Goal: Task Accomplishment & Management: Complete application form

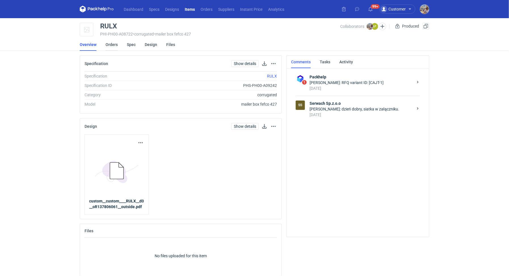
click at [108, 44] on link "Orders" at bounding box center [112, 44] width 12 height 12
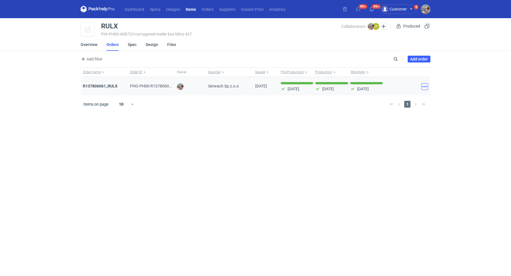
click at [426, 86] on button "button" at bounding box center [424, 86] width 7 height 7
click at [105, 87] on strong "R137806061_RULX" at bounding box center [100, 86] width 35 height 5
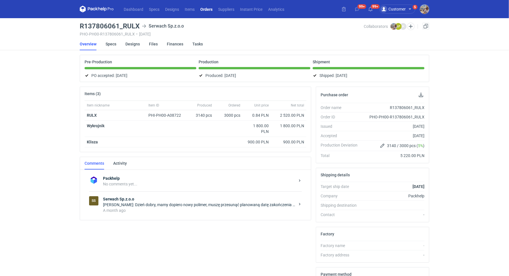
click at [222, 212] on div "SS Serwach Sp.z.o.o Łukasz Postawa: Dzień dobry, mamy dopiero nowy polimer, mus…" at bounding box center [195, 204] width 213 height 26
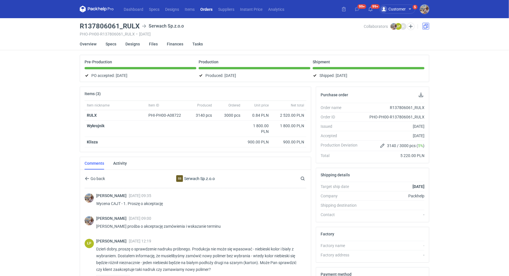
click at [428, 26] on link at bounding box center [426, 26] width 7 height 7
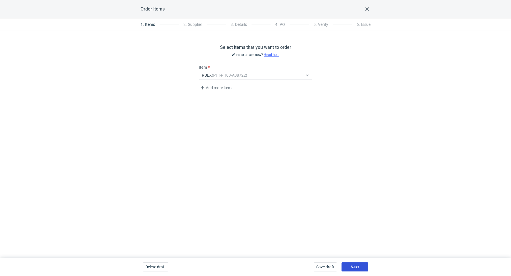
click at [356, 265] on span "Next" at bounding box center [355, 267] width 9 height 4
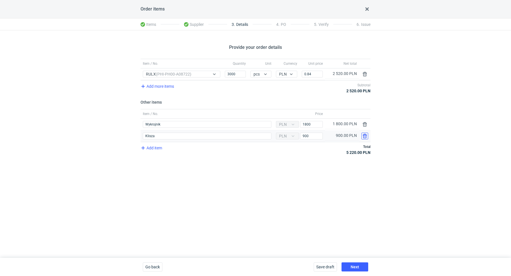
click at [365, 134] on button "button" at bounding box center [364, 136] width 7 height 7
click at [365, 124] on button "button" at bounding box center [364, 124] width 7 height 7
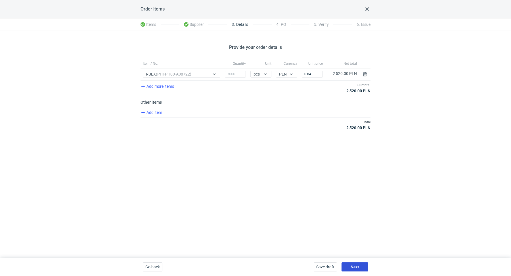
click at [356, 268] on span "Next" at bounding box center [355, 267] width 9 height 4
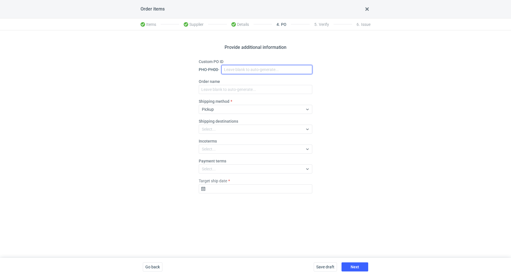
click at [249, 66] on input "Custom PO ID" at bounding box center [266, 69] width 91 height 9
paste input "R137806061"
drag, startPoint x: 289, startPoint y: 68, endPoint x: 234, endPoint y: 64, distance: 55.2
click at [234, 64] on div "Custom PO ID PHO-PH00- R137806061_RULX_reprint" at bounding box center [256, 66] width 114 height 15
type input "R137806061_RULX_reprint"
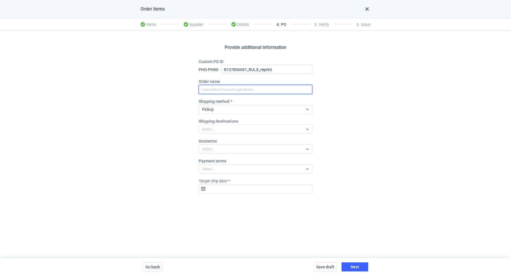
click at [234, 91] on input "Order name" at bounding box center [256, 89] width 114 height 9
paste input "R137806061_RULX_reprint"
type input "R137806061_RULX_reprint"
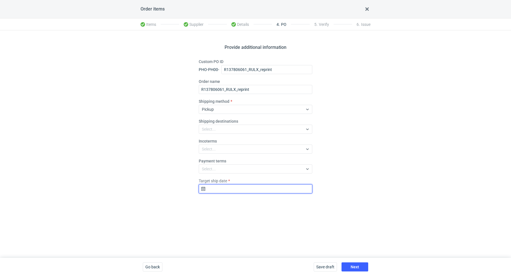
click at [233, 187] on input "Target ship date" at bounding box center [256, 188] width 114 height 9
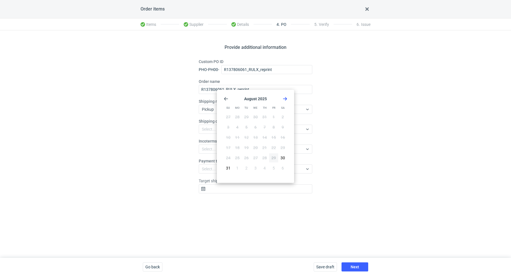
click at [287, 97] on icon "Go forward 1 month" at bounding box center [285, 99] width 5 height 5
click at [276, 135] on button "19" at bounding box center [273, 137] width 9 height 9
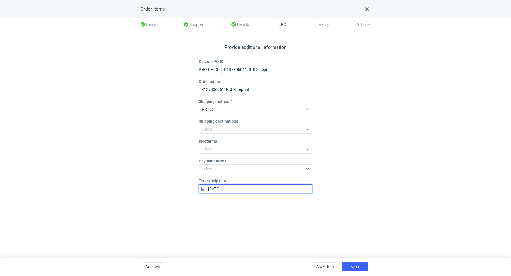
click at [287, 192] on input "2025-09-19" at bounding box center [256, 188] width 114 height 9
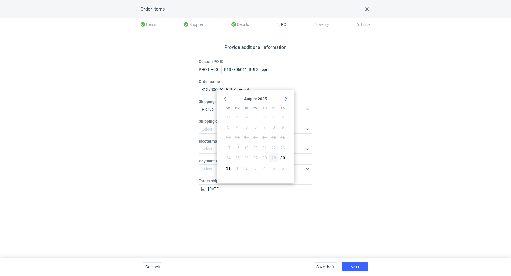
click at [285, 100] on use "Go forward 1 month" at bounding box center [285, 98] width 4 height 3
click at [277, 128] on button "12" at bounding box center [273, 127] width 9 height 9
type input "2025-09-12"
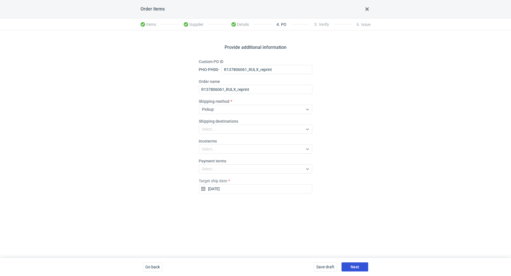
click at [359, 265] on span "Next" at bounding box center [355, 267] width 9 height 4
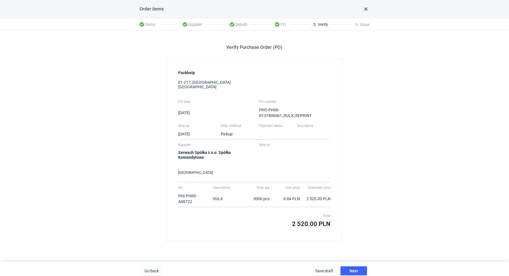
scroll to position [3, 0]
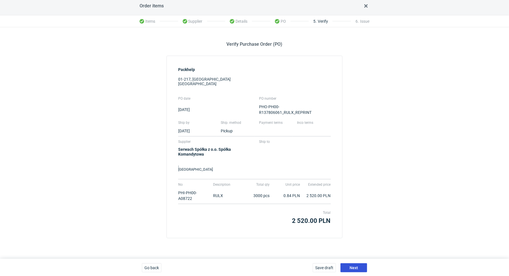
click at [354, 266] on span "Next" at bounding box center [354, 268] width 9 height 4
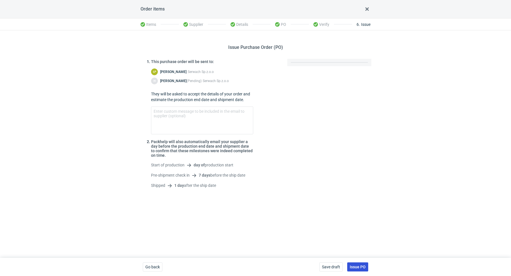
click at [363, 265] on span "Issue PO" at bounding box center [358, 267] width 16 height 4
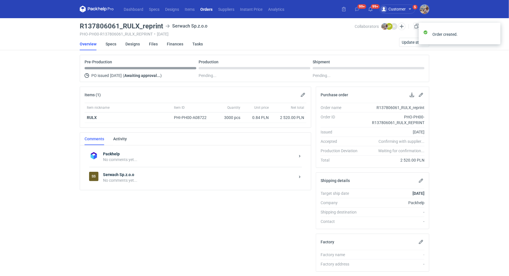
click at [166, 183] on div "SS Serwach Sp.z.o.o No comments yet..." at bounding box center [195, 177] width 213 height 21
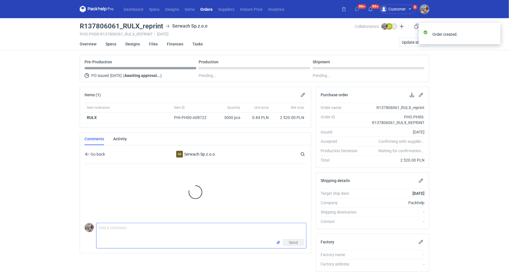
click at [141, 230] on textarea "Comment message" at bounding box center [202, 231] width 210 height 16
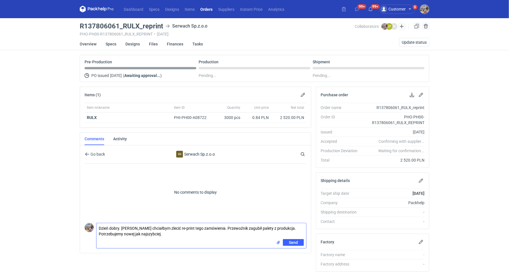
type textarea "Dzień dobry. Panie Łukaszu chciałbym zlecić re-print tego zamówienia. Przewoźni…"
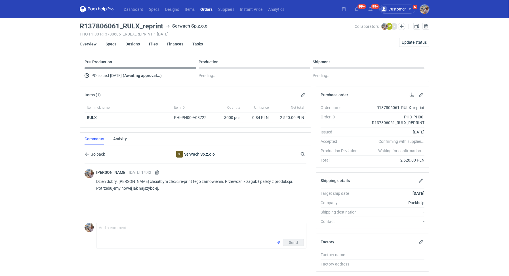
click at [129, 44] on link "Designs" at bounding box center [132, 44] width 14 height 12
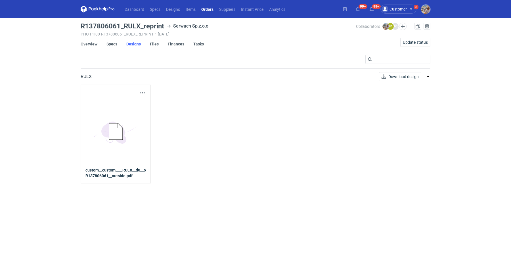
click at [82, 44] on link "Overview" at bounding box center [89, 44] width 17 height 12
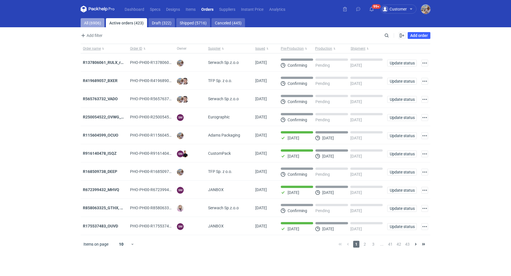
click at [93, 18] on link "All (6906)" at bounding box center [93, 22] width 24 height 9
click at [387, 35] on input "Search" at bounding box center [362, 35] width 56 height 7
click at [369, 39] on div "Add filter Owner first name Owner last name Issued Supplier Search Enable all D…" at bounding box center [256, 38] width 350 height 12
click at [394, 35] on div "Enable all Disable all Order name Order ID Owner Supplier Issued Milestone Free…" at bounding box center [410, 35] width 40 height 7
click at [387, 37] on input "Search" at bounding box center [362, 35] width 56 height 7
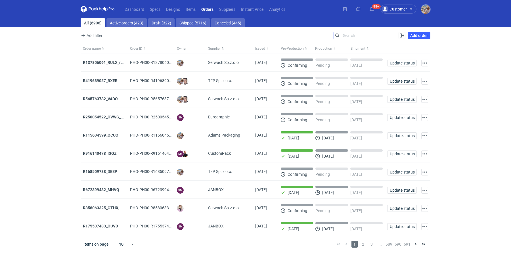
paste input "KGTG"
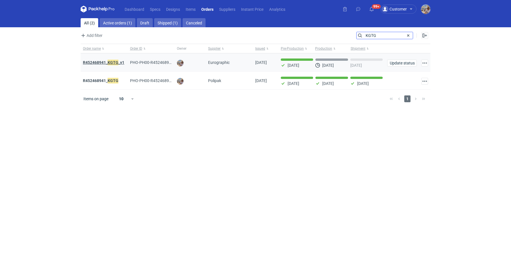
type input "KGTG"
click at [105, 60] on strong "R452468941_ KGTG _v1" at bounding box center [103, 62] width 41 height 6
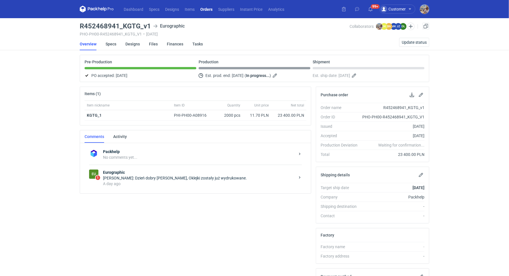
click at [157, 184] on div "A day ago" at bounding box center [199, 184] width 192 height 6
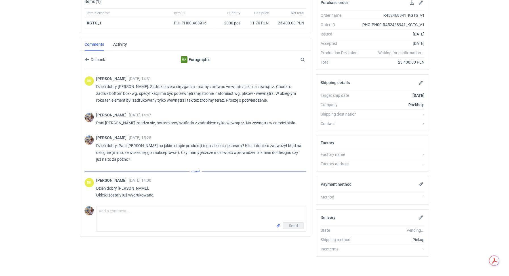
scroll to position [112, 0]
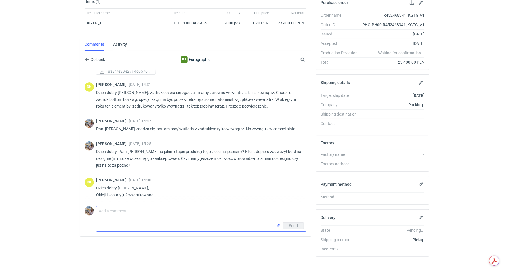
click at [160, 214] on textarea "Comment message" at bounding box center [202, 214] width 210 height 16
paste textarea "Klientowi zależy na zmianie designu - czy jest możliwość ich ponownego wydruku …"
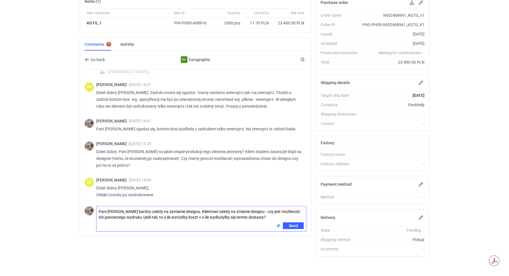
drag, startPoint x: 292, startPoint y: 216, endPoint x: 206, endPoint y: 209, distance: 86.0
click at [206, 209] on textarea "Pani [PERSON_NAME] bardzo zależy na zamianie designu. Klientowi zależy na zmian…" at bounding box center [202, 214] width 210 height 16
type textarea "Pani [PERSON_NAME] bardzo zależy na zamianie designu. Jaki byłby koszt ponowneg…"
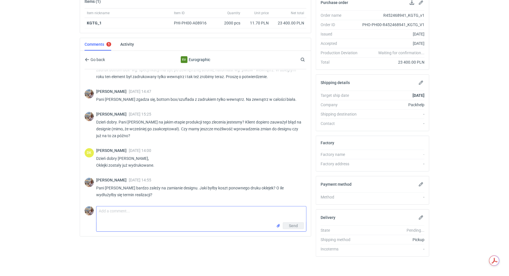
scroll to position [142, 0]
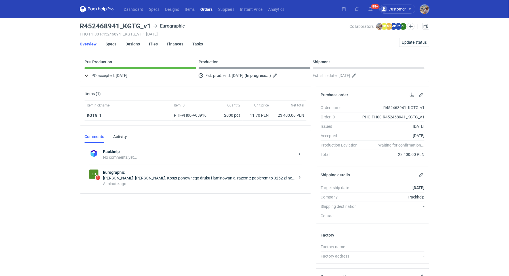
click at [191, 181] on div "A minute ago" at bounding box center [199, 184] width 192 height 6
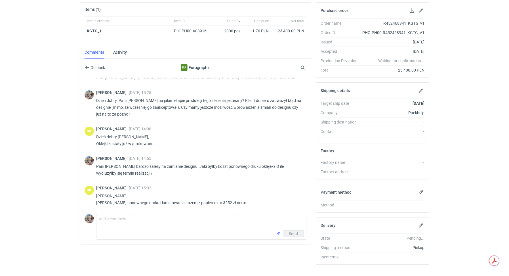
scroll to position [92, 0]
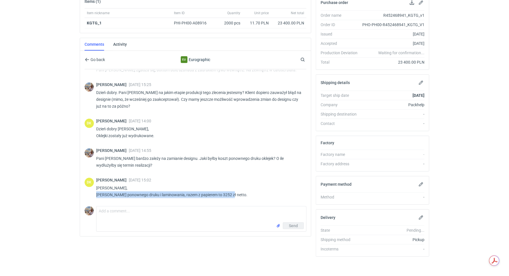
drag, startPoint x: 228, startPoint y: 193, endPoint x: 96, endPoint y: 193, distance: 131.5
click at [96, 193] on p "Panie Michale, Koszt ponownego druku i laminowania, razem z papierem to 3252 zł…" at bounding box center [199, 192] width 206 height 14
copy p "Koszt ponownego druku i laminowania, razem z papierem to 3252 zł netto."
